Goal: Task Accomplishment & Management: Manage account settings

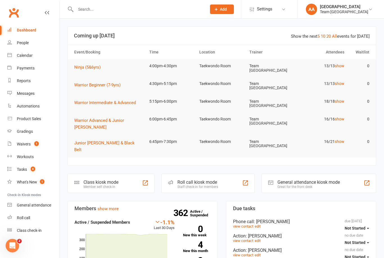
click at [26, 131] on div "Gradings" at bounding box center [25, 131] width 16 height 4
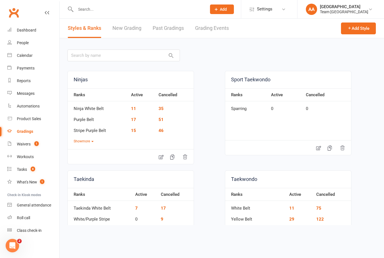
click at [212, 28] on link "Grading Events" at bounding box center [212, 28] width 34 height 19
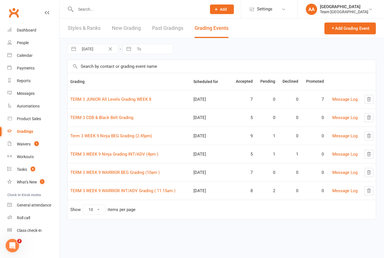
click at [127, 154] on link "TERM 3 WEEK 9 Ninja Grading INT/ADV (4pm )" at bounding box center [114, 153] width 88 height 5
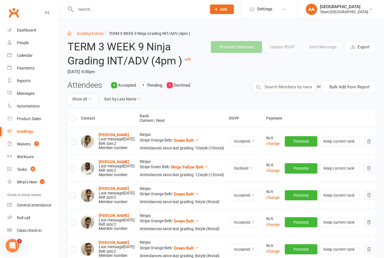
click at [133, 104] on button "Sort by: Last Name" at bounding box center [123, 99] width 48 height 10
click at [224, 93] on div "Attendees 5 Accepted 1 Pending 1 Declined Show all Sort by: Last Name" at bounding box center [155, 95] width 185 height 28
click at [94, 35] on link "Grading Events" at bounding box center [90, 33] width 27 height 4
